Goal: Task Accomplishment & Management: Complete application form

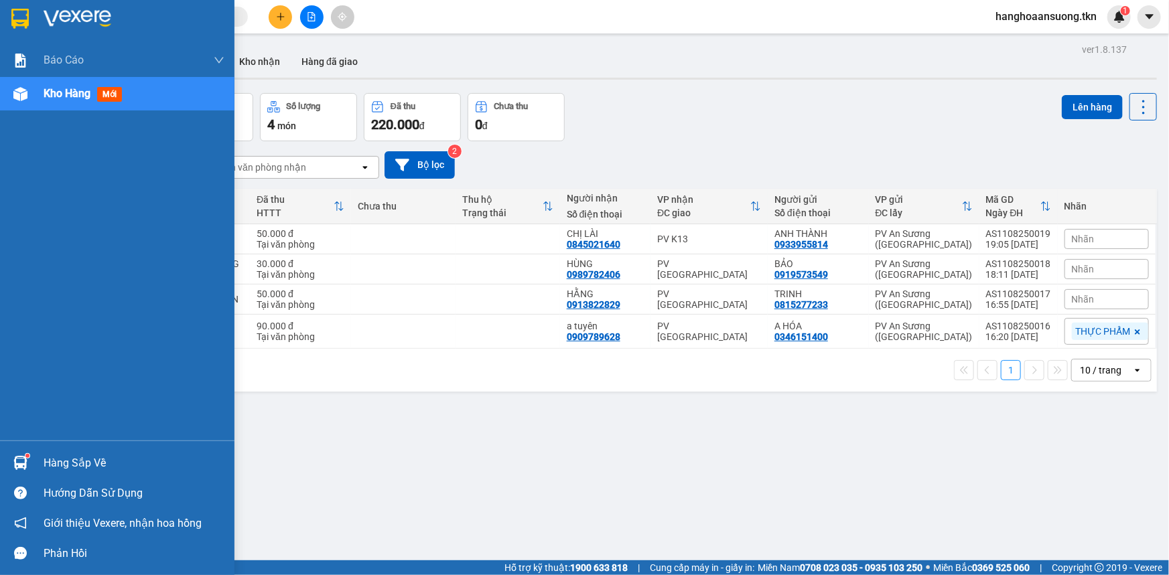
click at [33, 463] on div "Hàng sắp về" at bounding box center [117, 463] width 234 height 30
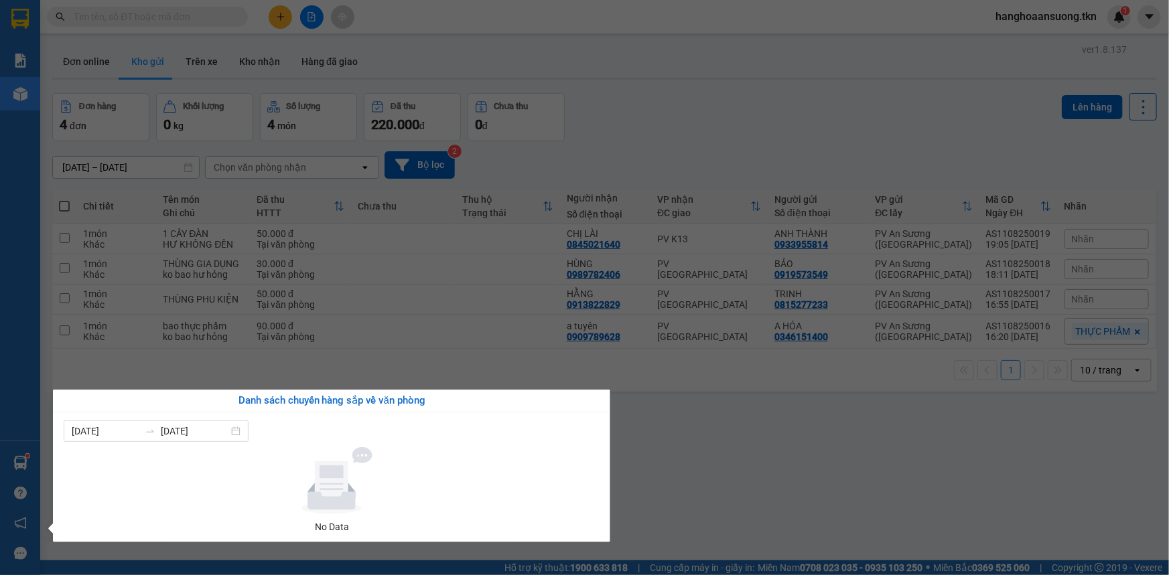
click at [375, 337] on section "Kết quả tìm kiếm ( 0 ) Bộ lọc No Data hanghoaansuong.tkn 1 Báo cáo Mẫu 1: Báo c…" at bounding box center [584, 287] width 1169 height 575
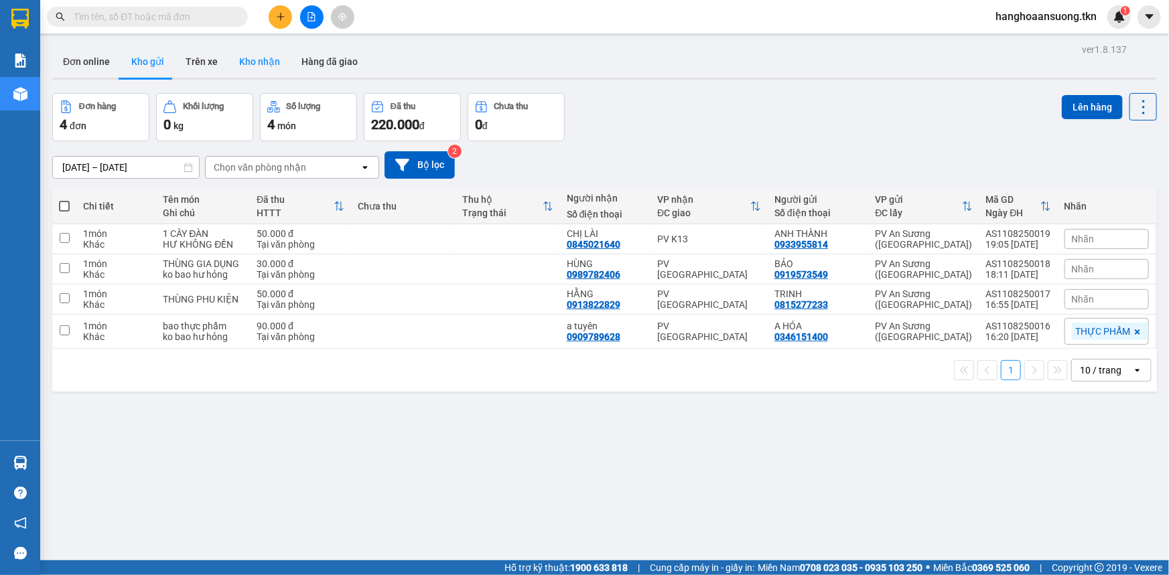
click at [241, 58] on button "Kho nhận" at bounding box center [259, 62] width 62 height 32
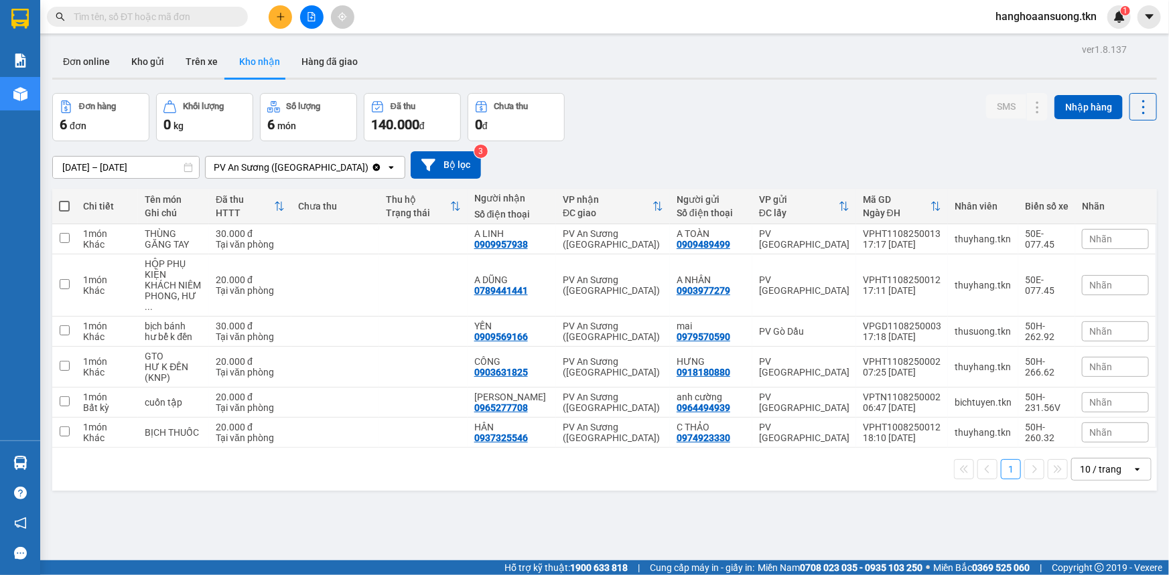
click at [287, 15] on button at bounding box center [280, 16] width 23 height 23
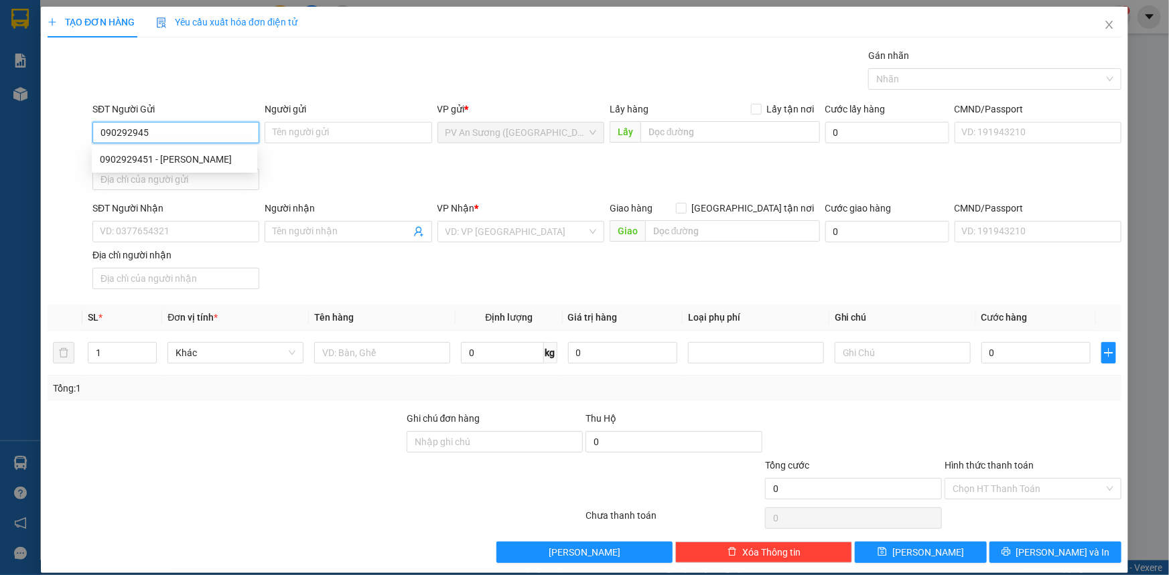
type input "0902929451"
click at [227, 153] on div "0902929451 - HUYỀN" at bounding box center [174, 159] width 149 height 15
type input "HUYỀN"
type input "0963882778"
type input "LOAN"
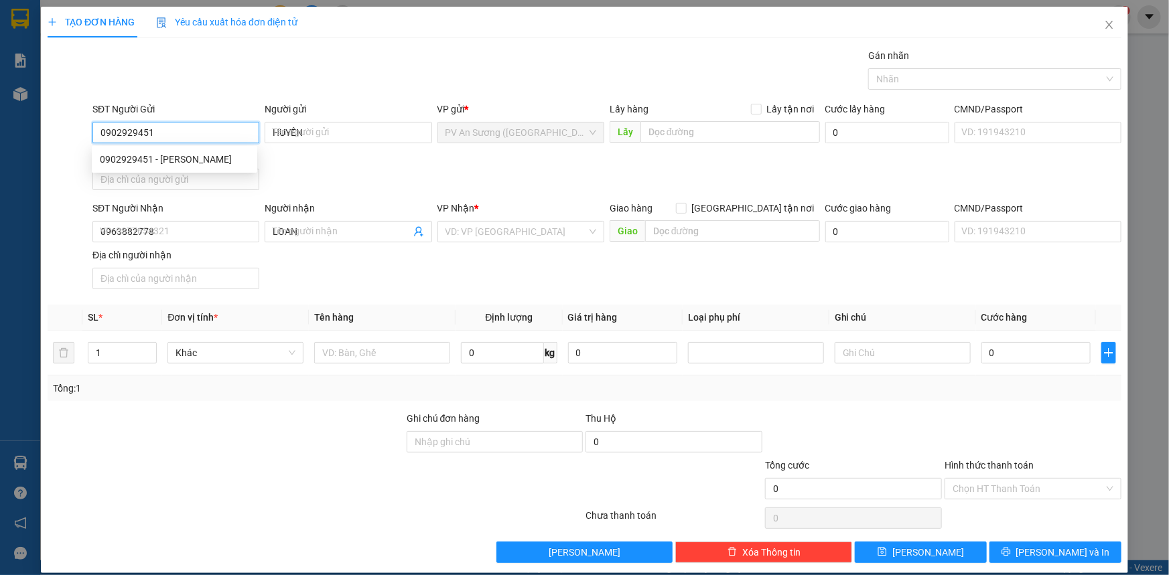
type input "40.000"
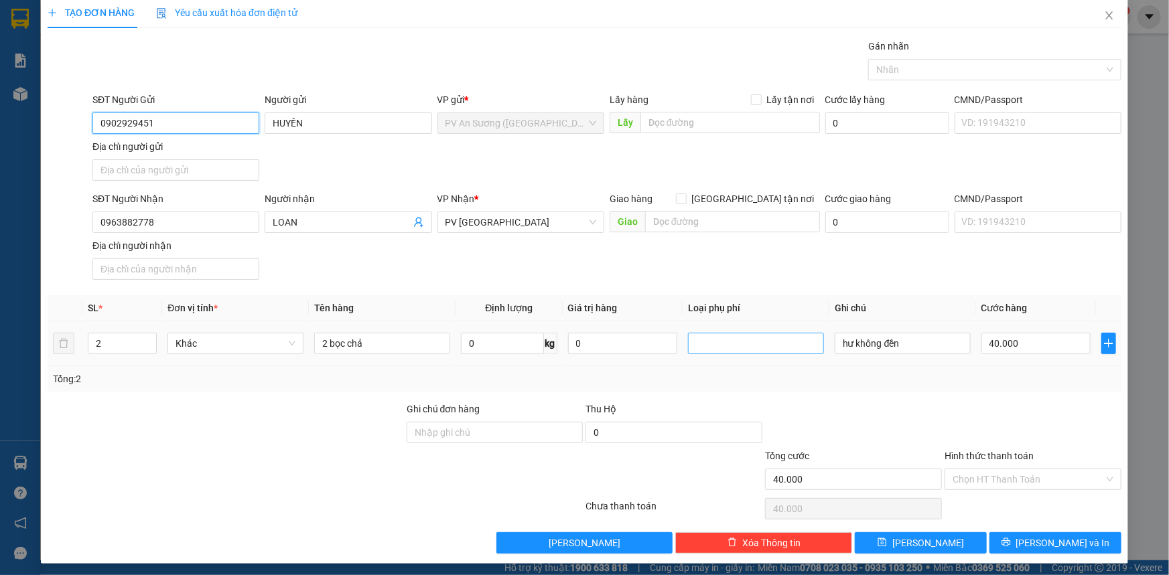
scroll to position [13, 0]
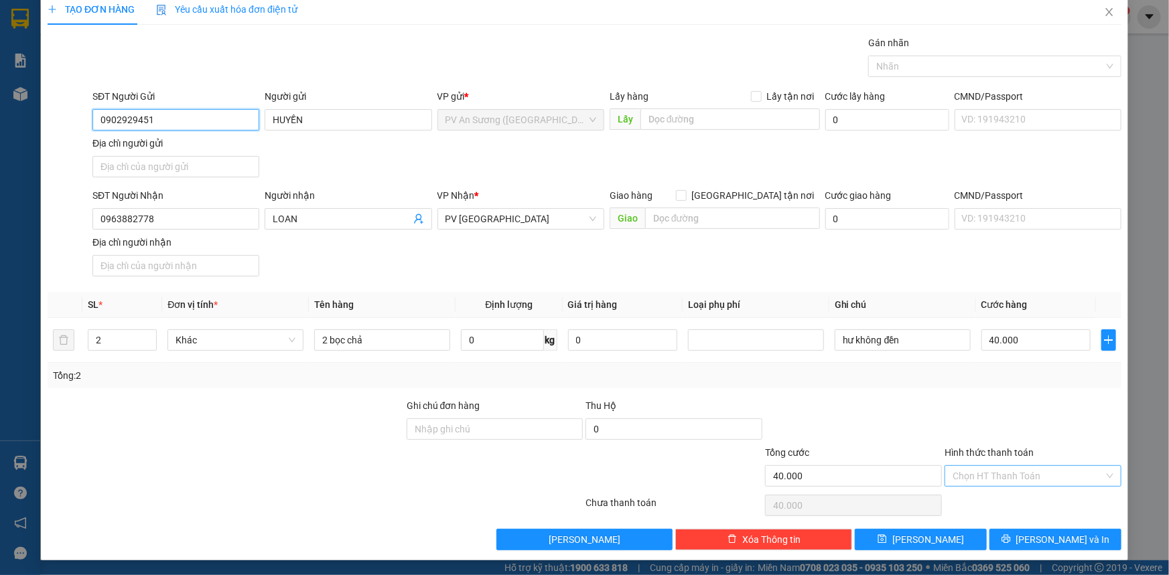
type input "0902929451"
click at [978, 482] on input "Hình thức thanh toán" at bounding box center [1027, 476] width 151 height 20
click at [978, 496] on div "Tại văn phòng" at bounding box center [1024, 501] width 159 height 15
type input "0"
click at [946, 66] on div at bounding box center [987, 66] width 233 height 16
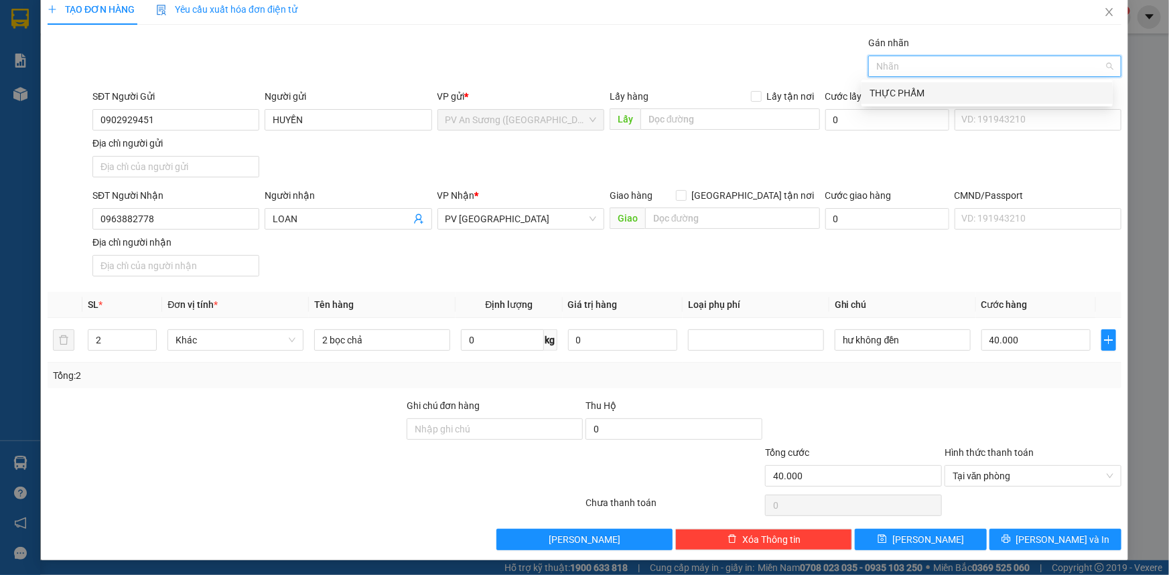
click at [947, 99] on div "THỰC PHẨM" at bounding box center [986, 93] width 235 height 15
click at [844, 279] on div "SĐT Người Nhận 0963882778 Người nhận LOAN VP Nhận * PV Phước Đông Giao hàng Gia…" at bounding box center [607, 235] width 1034 height 94
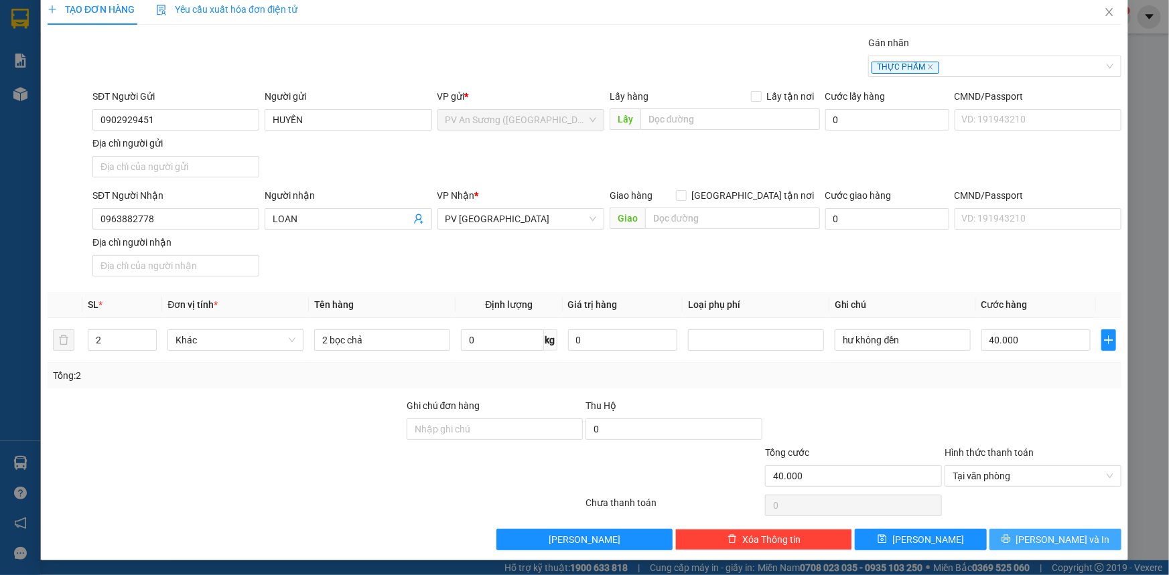
click at [1019, 535] on button "[PERSON_NAME] và In" at bounding box center [1055, 539] width 132 height 21
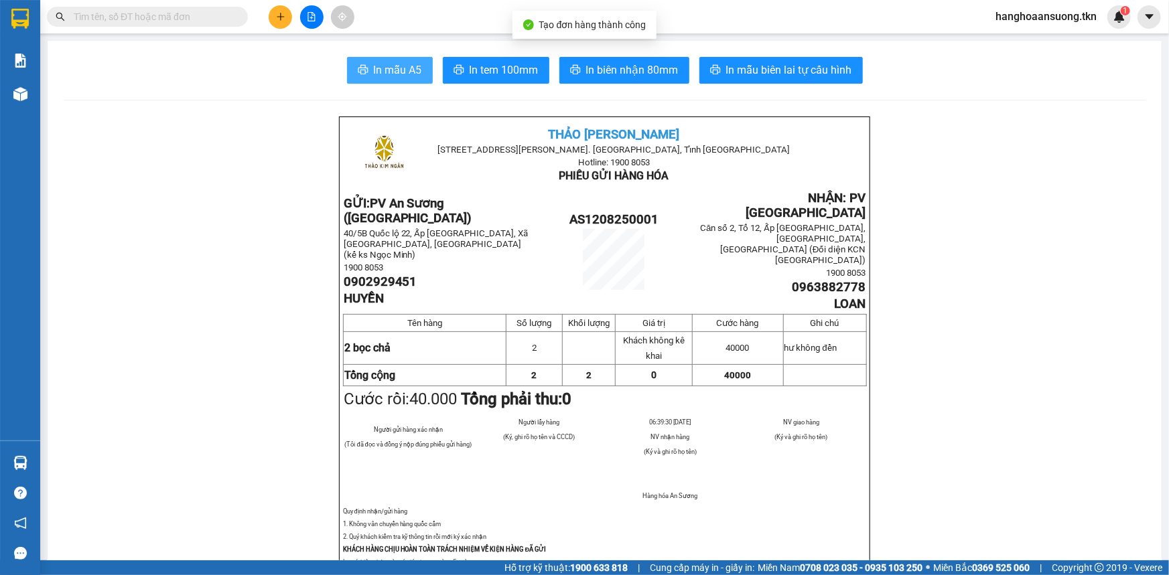
click at [368, 66] on button "In mẫu A5" at bounding box center [390, 70] width 86 height 27
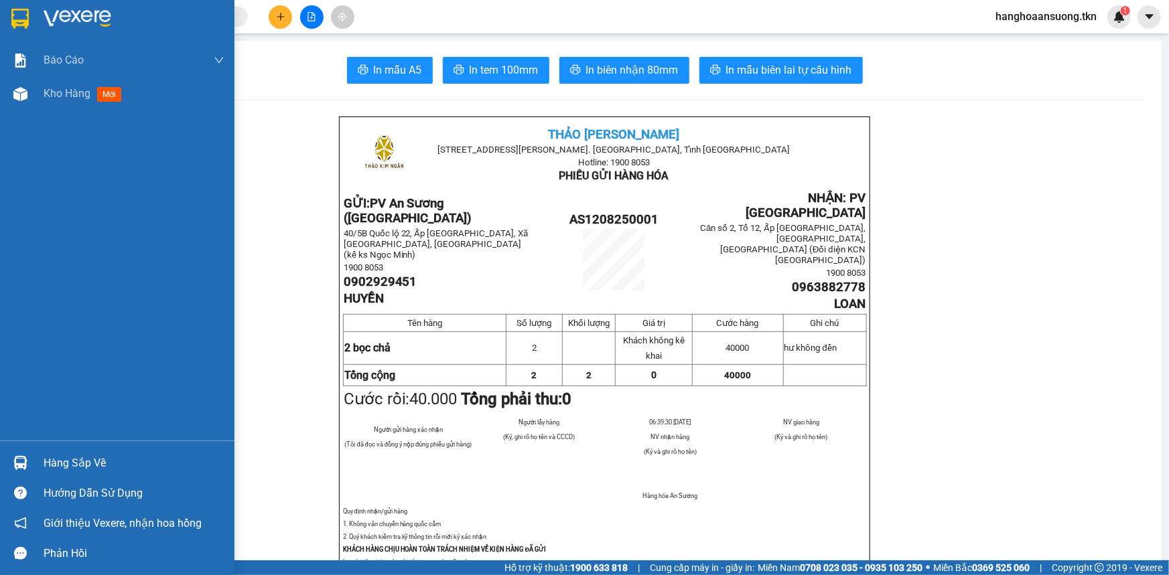
click at [37, 17] on div at bounding box center [117, 22] width 234 height 44
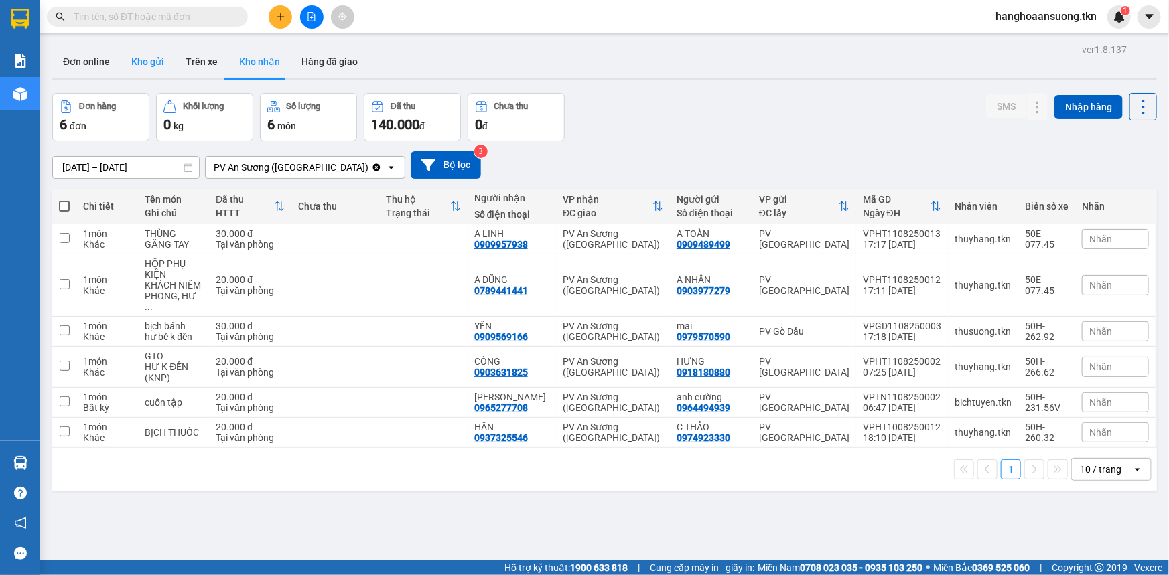
click at [155, 68] on button "Kho gửi" at bounding box center [148, 62] width 54 height 32
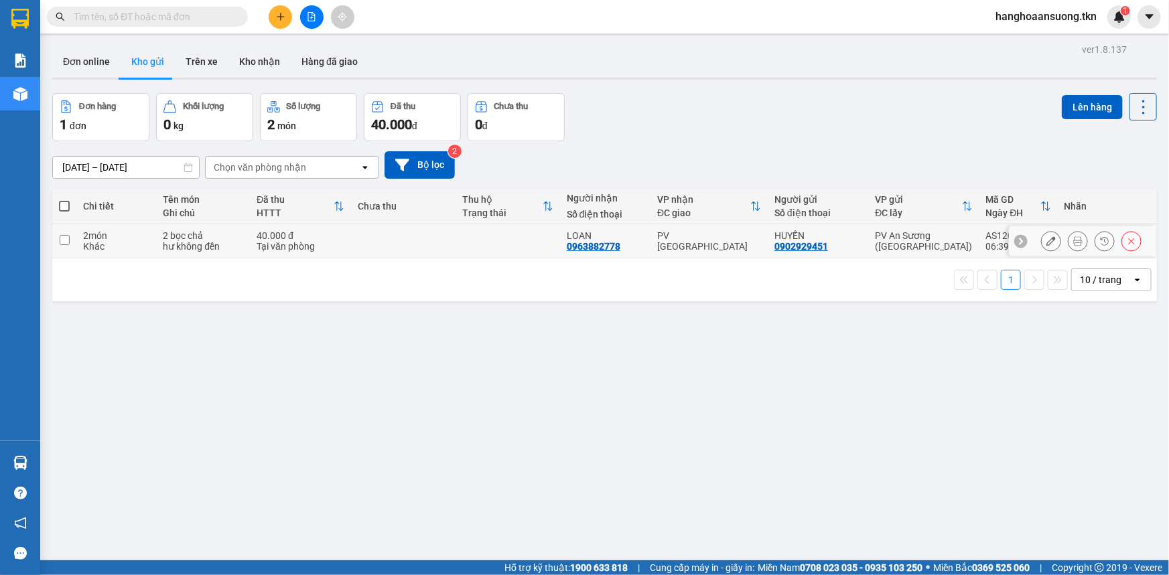
click at [183, 248] on div "hư không đền" at bounding box center [203, 246] width 80 height 11
checkbox input "true"
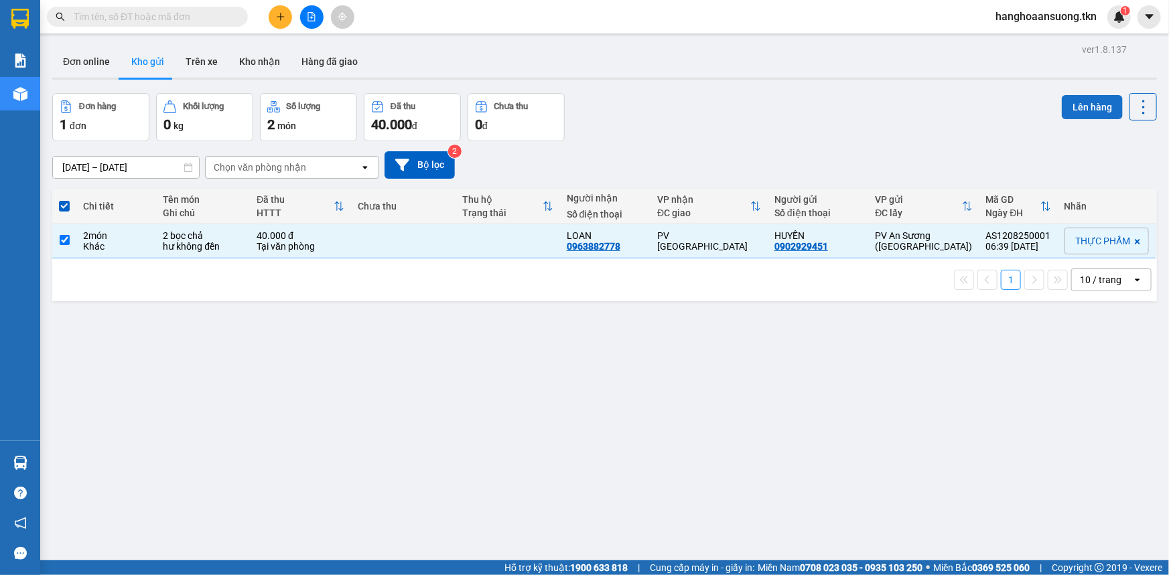
click at [1089, 106] on button "Lên hàng" at bounding box center [1091, 107] width 61 height 24
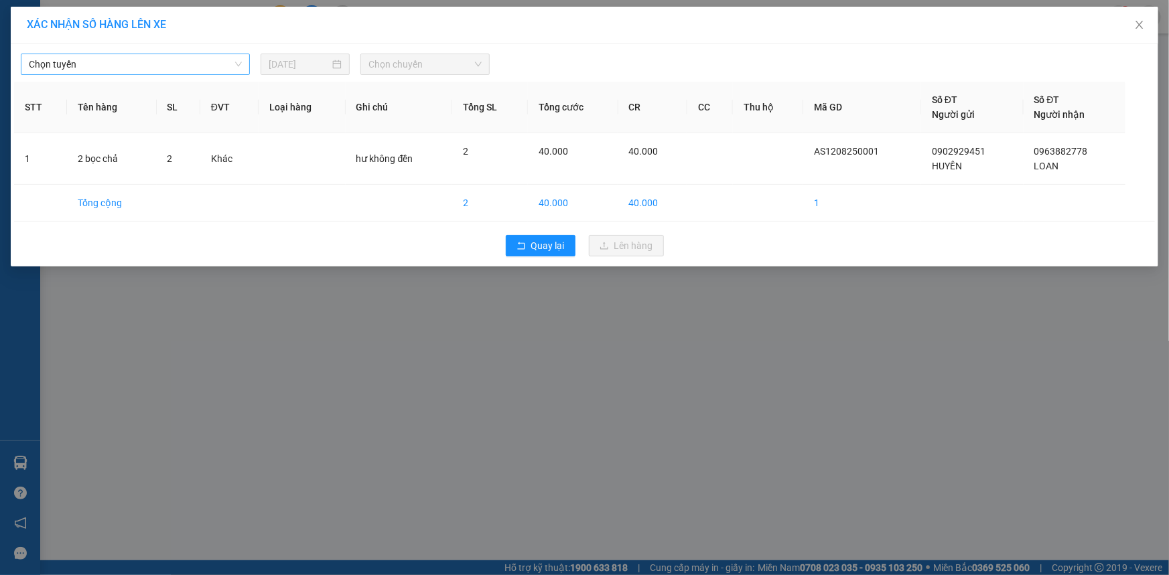
click at [155, 59] on span "Chọn tuyến" at bounding box center [135, 64] width 213 height 20
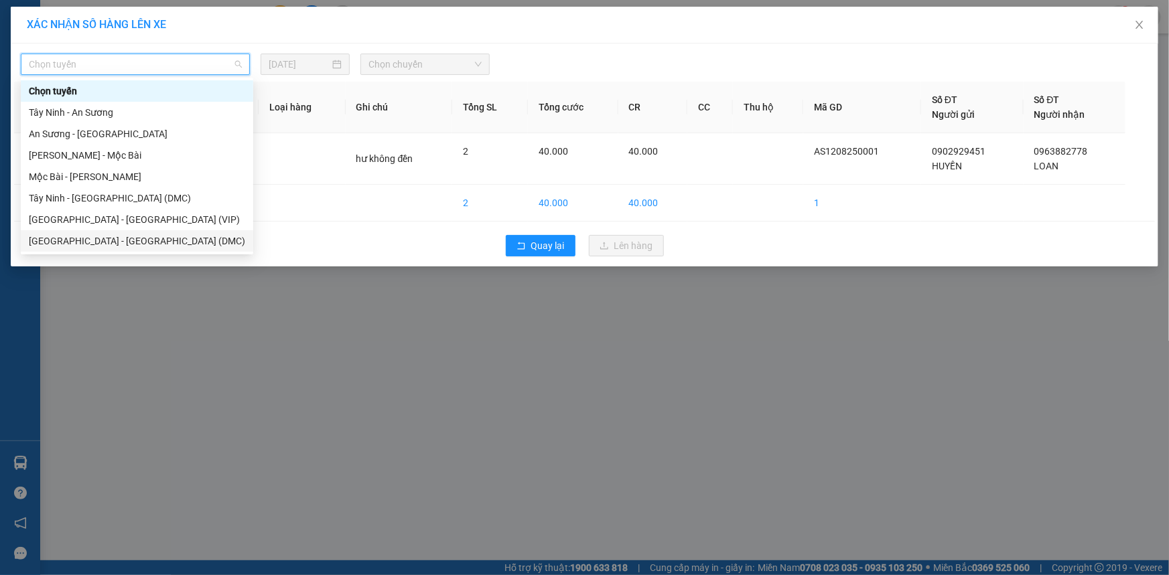
click at [108, 239] on div "Sài Gòn - Tây Ninh (DMC)" at bounding box center [137, 241] width 216 height 15
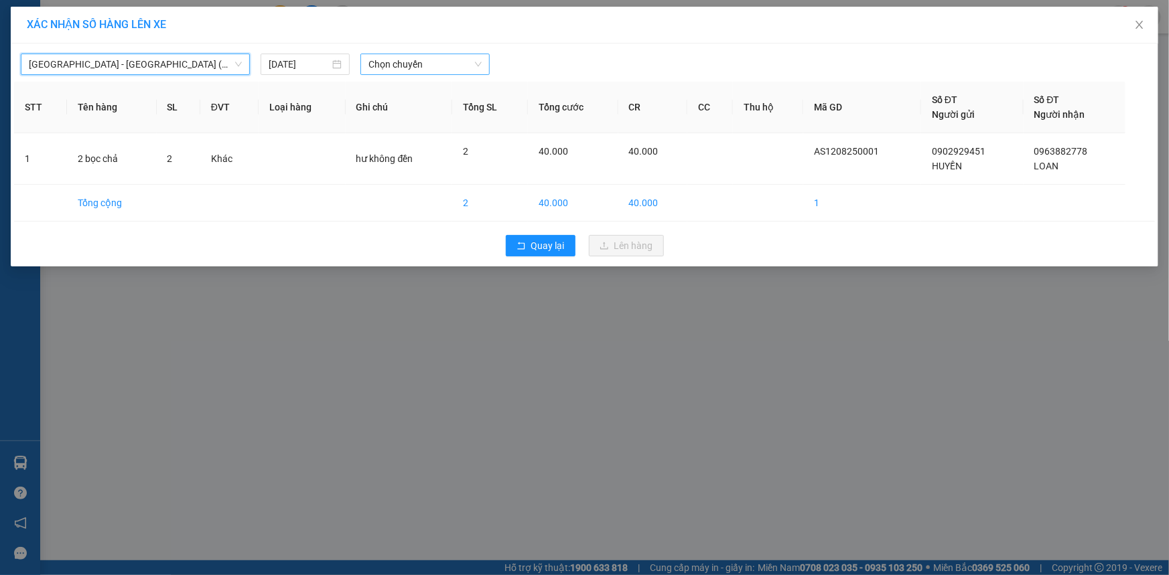
click at [386, 64] on span "Chọn chuyến" at bounding box center [424, 64] width 113 height 20
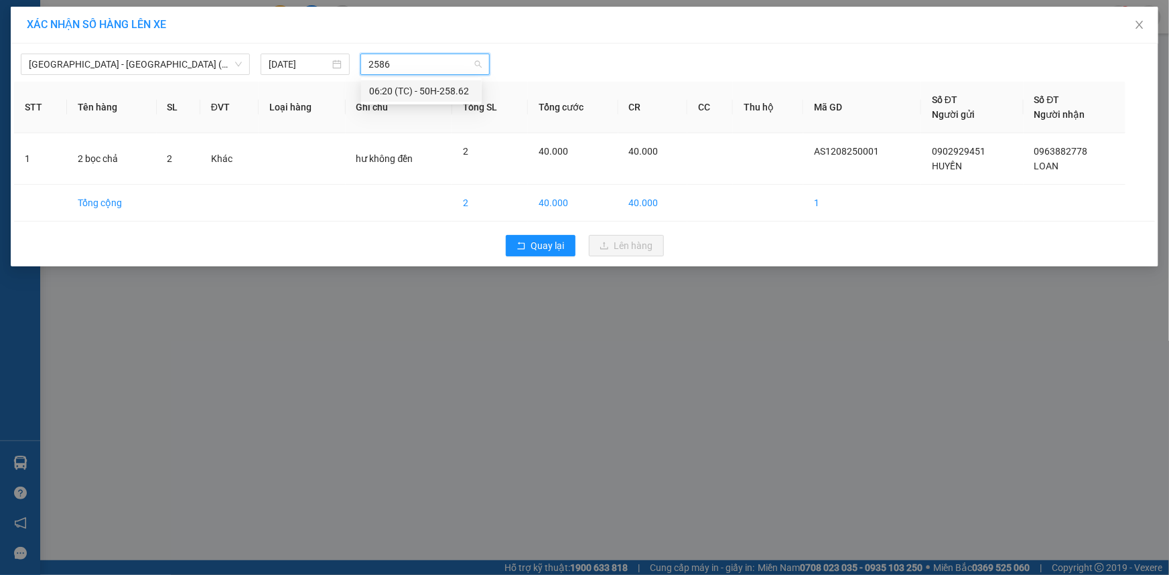
type input "25862"
click at [449, 87] on div "06:20 (TC) - 50H-258.62" at bounding box center [421, 91] width 104 height 15
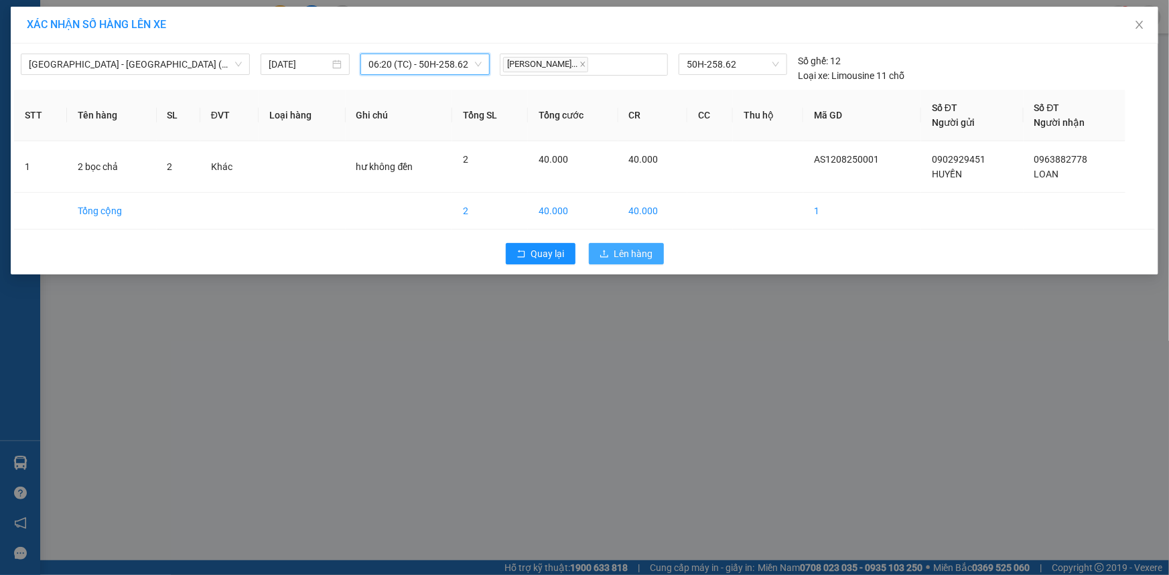
click at [638, 248] on span "Lên hàng" at bounding box center [633, 253] width 39 height 15
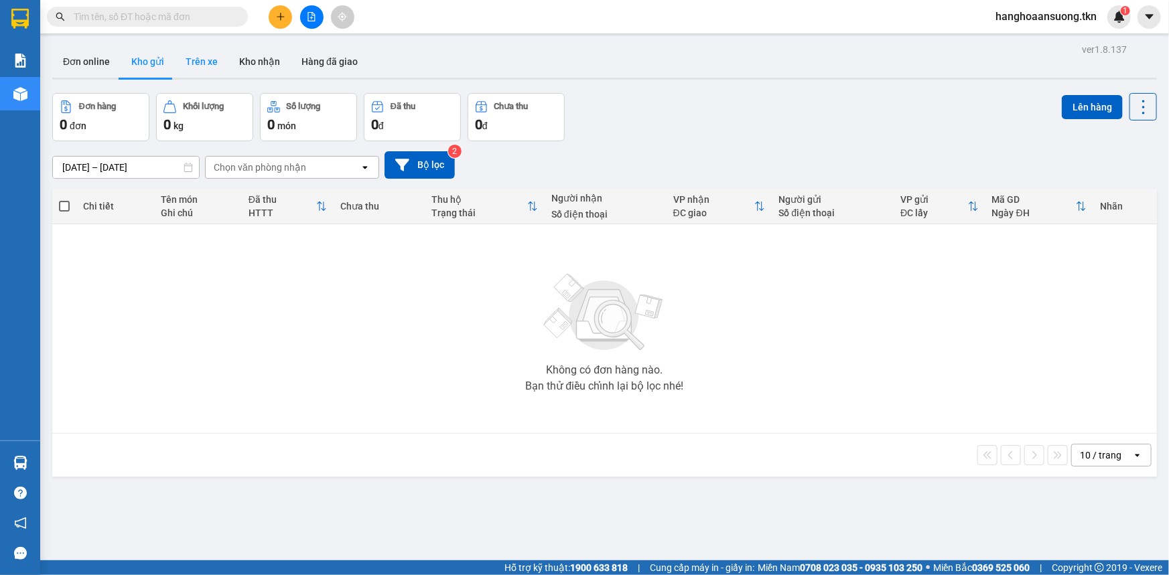
click at [192, 52] on button "Trên xe" at bounding box center [202, 62] width 54 height 32
click at [181, 12] on input "text" at bounding box center [153, 16] width 158 height 15
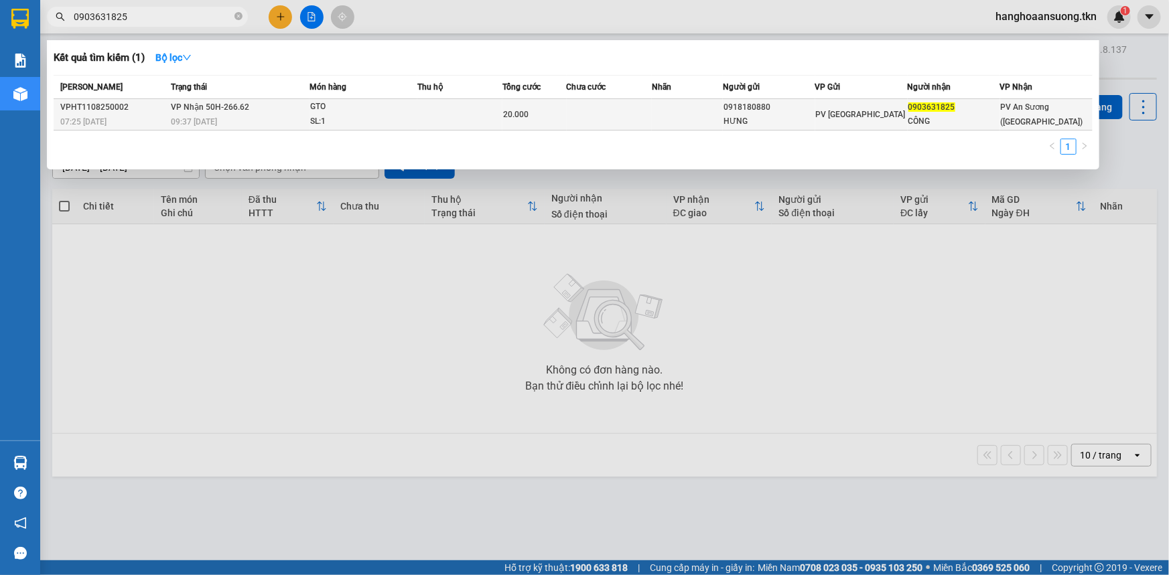
type input "0903631825"
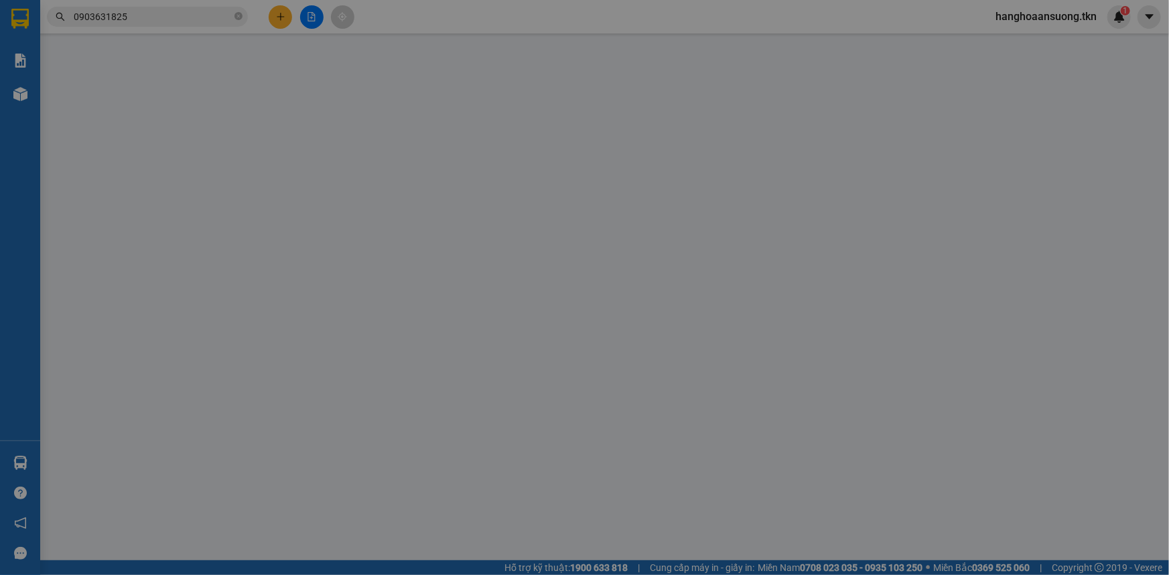
click at [649, 112] on div "Lấy hàng Lấy tận nơi" at bounding box center [714, 111] width 210 height 15
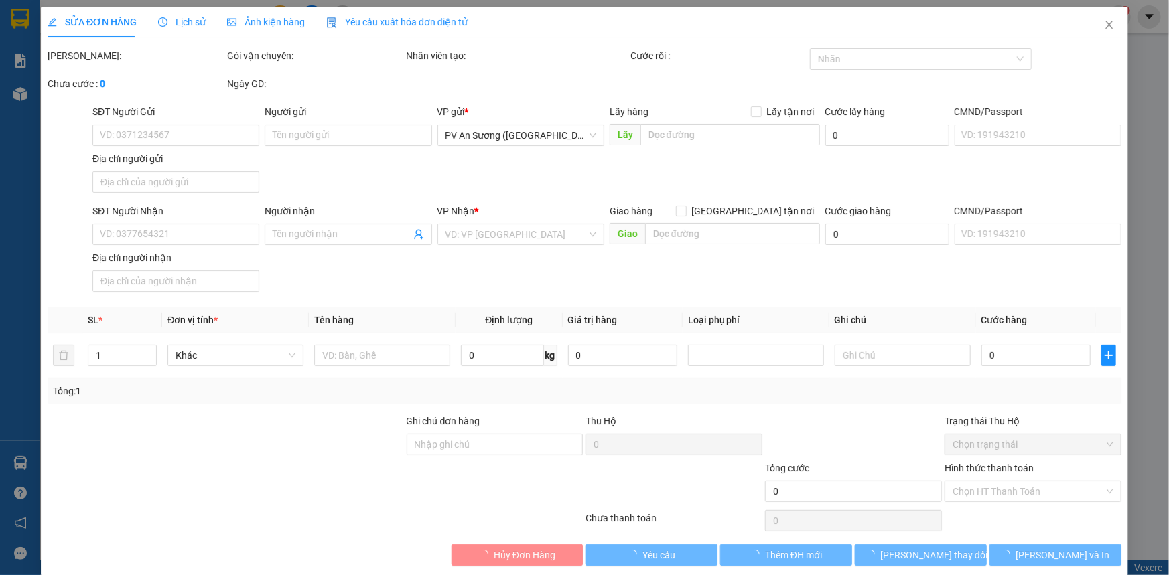
type input "0918180880"
type input "HƯNG"
type input "0903631825"
type input "CÔNG"
type input "20.000"
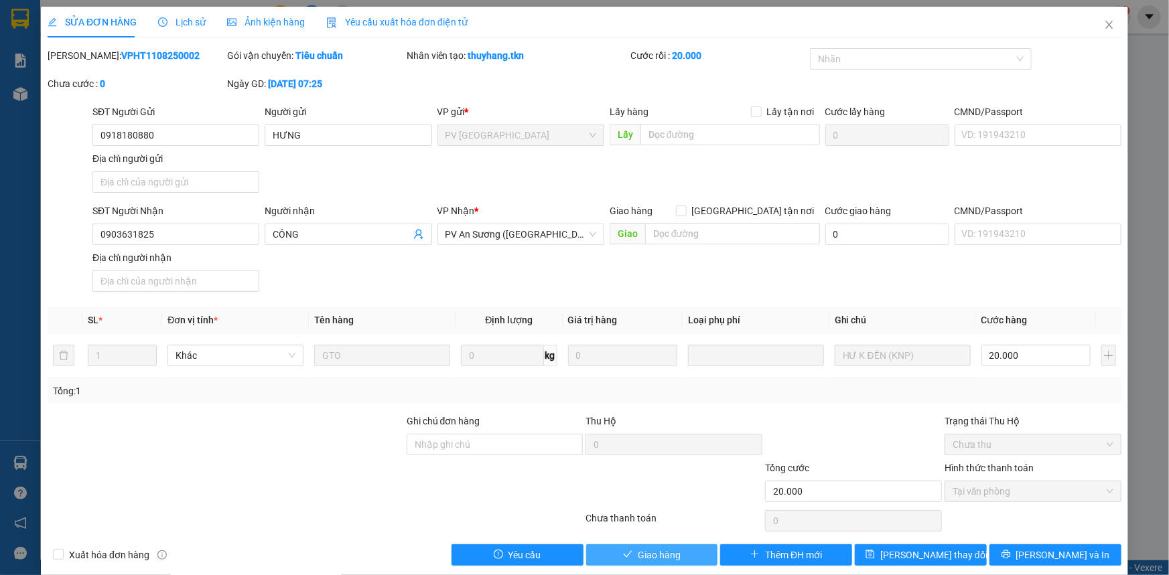
click at [654, 554] on button "Giao hàng" at bounding box center [652, 554] width 132 height 21
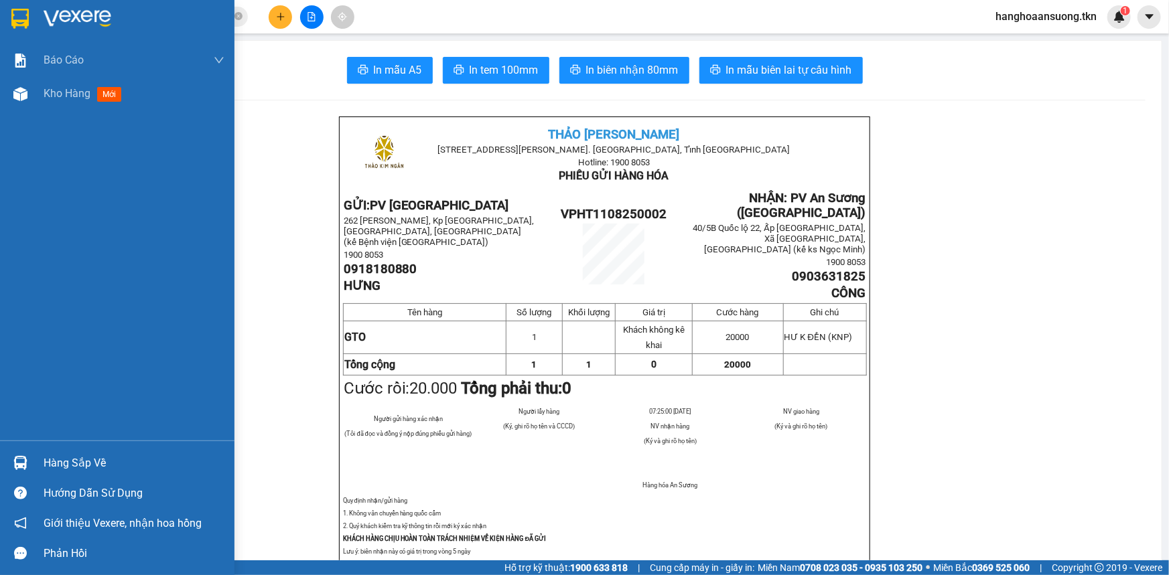
click at [31, 457] on div at bounding box center [20, 462] width 23 height 23
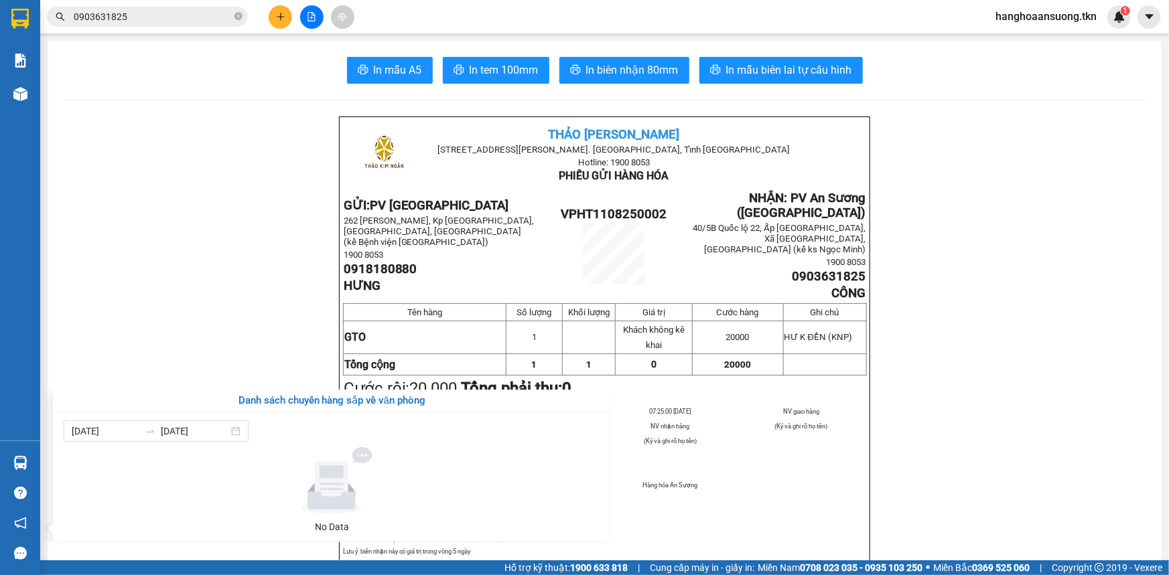
click at [187, 333] on section "Kết quả tìm kiếm ( 1 ) Bộ lọc Mã ĐH Trạng thái Món hàng Thu hộ Tổng cước Chưa c…" at bounding box center [584, 287] width 1169 height 575
